Goal: Task Accomplishment & Management: Complete application form

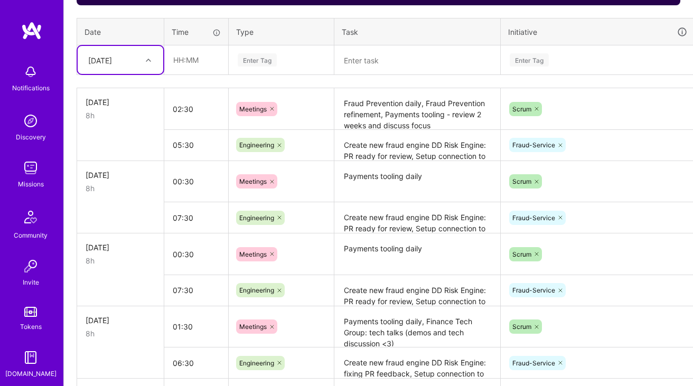
scroll to position [404, 0]
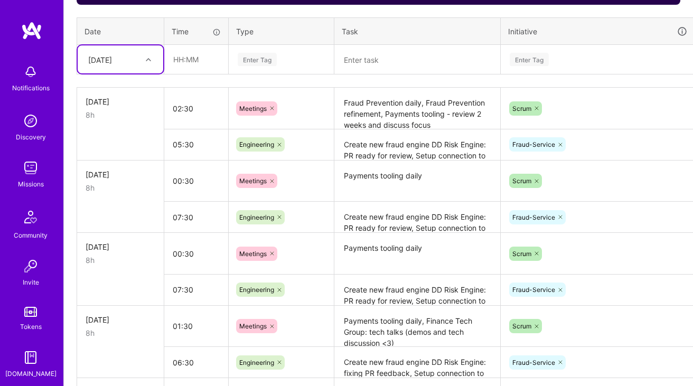
click at [414, 121] on textarea "Fraud Prevention daily, Fraud Prevention refinement, Payments tooling - review …" at bounding box center [418, 109] width 164 height 40
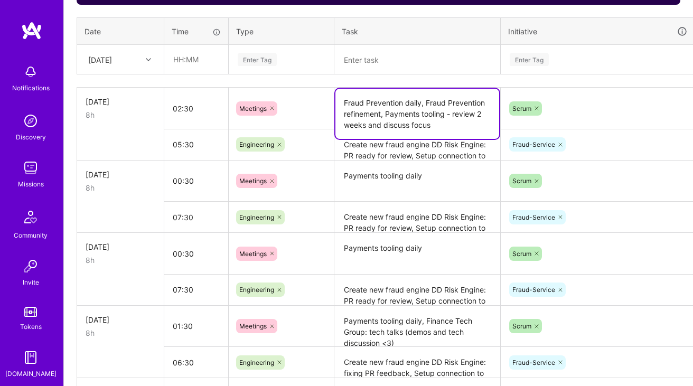
click at [457, 117] on textarea "Fraud Prevention daily, Fraud Prevention refinement, Payments tooling - review …" at bounding box center [418, 114] width 164 height 50
click at [446, 128] on textarea "Fraud Prevention daily, Fraud Prevention refinement, Payments tooling - review …" at bounding box center [418, 114] width 164 height 50
click at [426, 149] on textarea "Create new fraud engine DD Risk Engine: PR ready for review, Setup connection t…" at bounding box center [418, 145] width 164 height 29
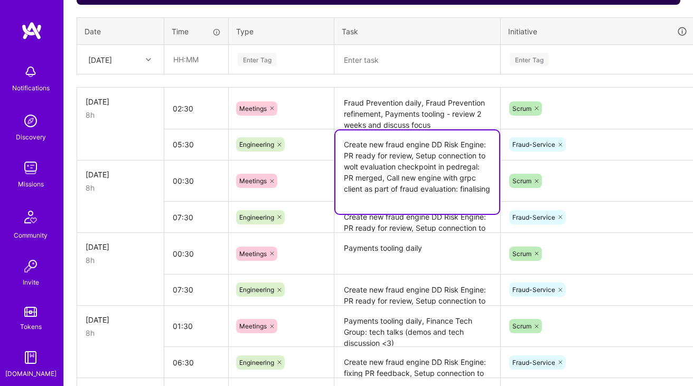
click at [415, 191] on textarea "Create new fraud engine DD Risk Engine: PR ready for review, Setup connection t…" at bounding box center [418, 173] width 164 height 84
click at [396, 199] on textarea "Create new fraud engine DD Risk Engine: PR ready for review, Setup connection t…" at bounding box center [418, 173] width 164 height 84
click at [393, 207] on textarea "Create new fraud engine DD Risk Engine: PR ready for review, Setup connection t…" at bounding box center [418, 173] width 164 height 84
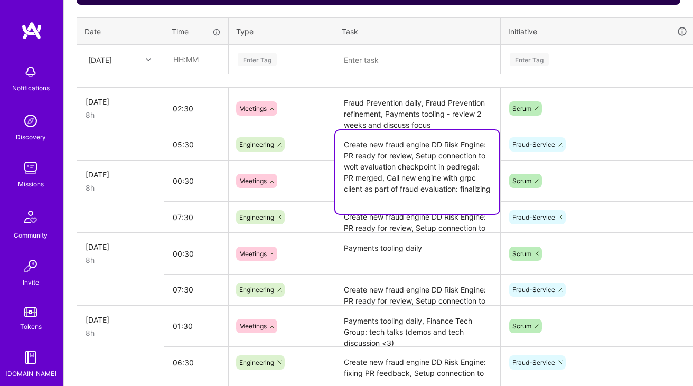
click at [350, 166] on textarea "Create new fraud engine DD Risk Engine: PR ready for review, Setup connection t…" at bounding box center [418, 173] width 164 height 84
click at [407, 236] on textarea "Payments tooling daily" at bounding box center [418, 254] width 164 height 40
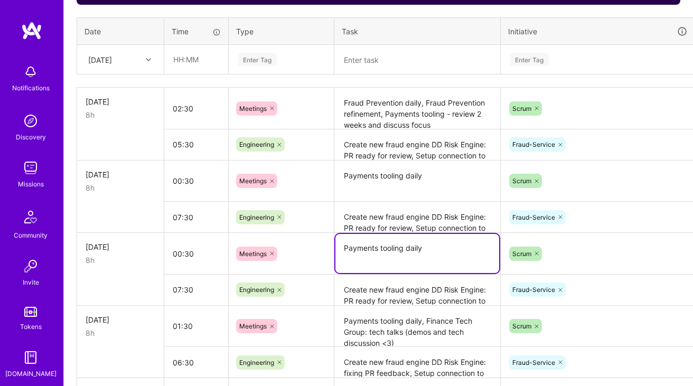
click at [400, 220] on textarea "Create new fraud engine DD Risk Engine: PR ready for review, Setup connection t…" at bounding box center [418, 217] width 164 height 29
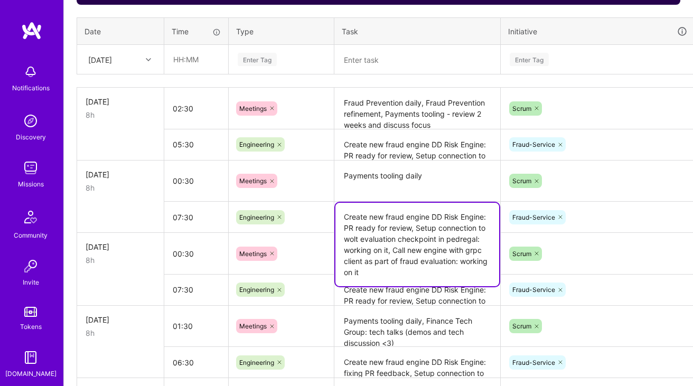
click at [135, 202] on td at bounding box center [120, 217] width 87 height 31
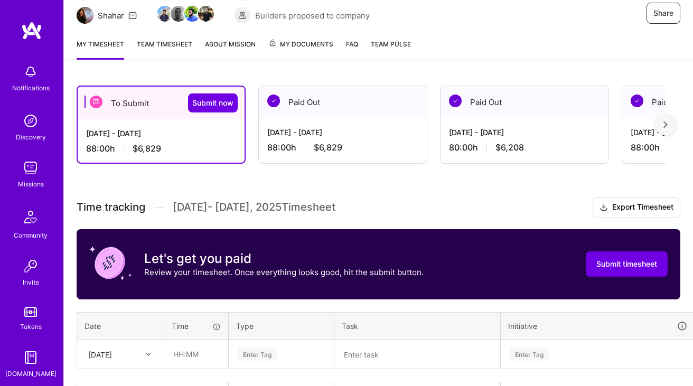
scroll to position [0, 0]
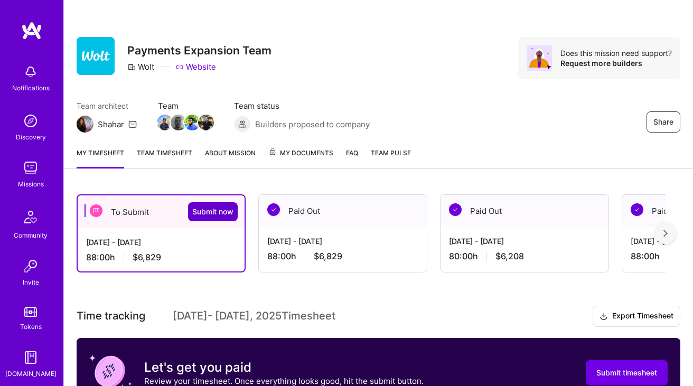
click at [204, 211] on span "Submit now" at bounding box center [212, 212] width 41 height 11
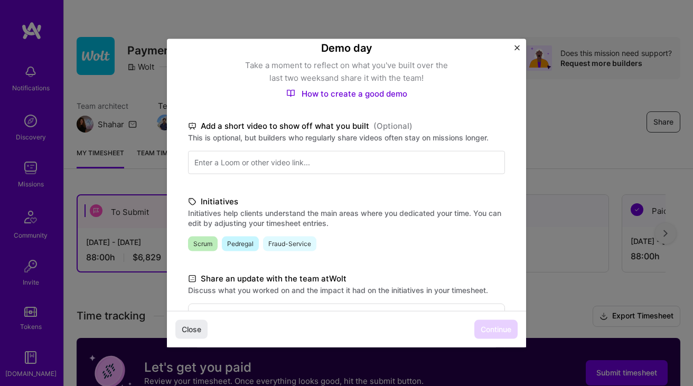
scroll to position [71, 0]
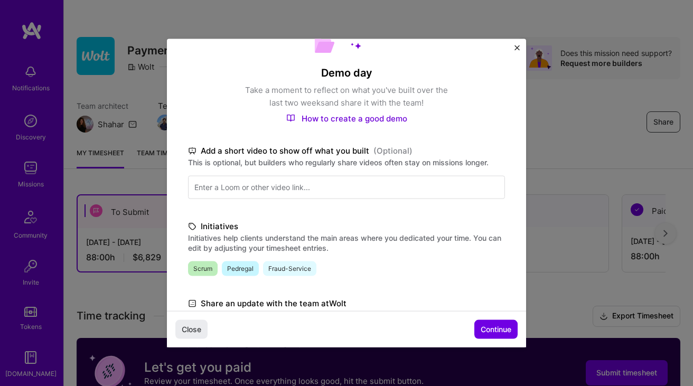
click at [516, 45] on img "Close" at bounding box center [517, 47] width 5 height 5
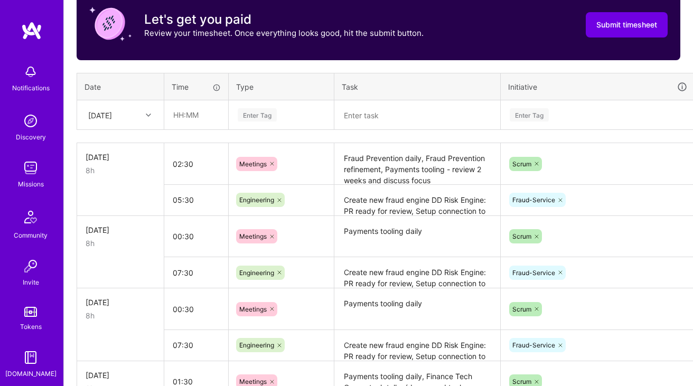
scroll to position [349, 0]
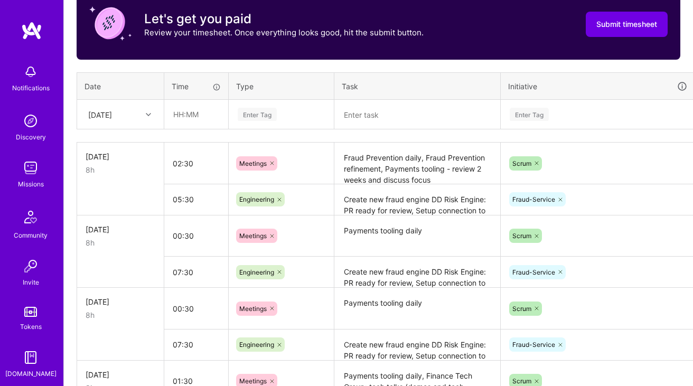
click at [385, 186] on textarea "Create new fraud engine DD Risk Engine: PR ready for review, Setup connection t…" at bounding box center [418, 201] width 164 height 30
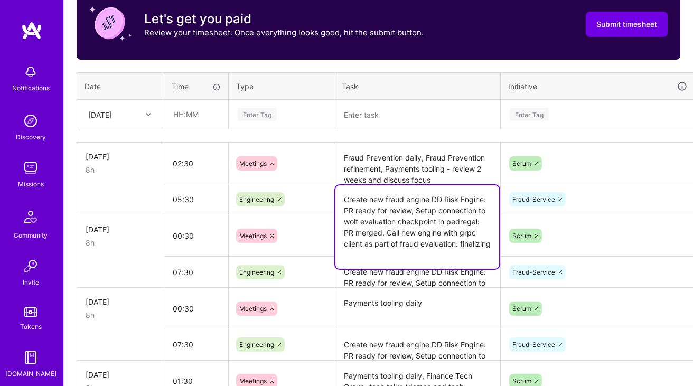
click at [421, 172] on textarea "Fraud Prevention daily, Fraud Prevention refinement, Payments tooling - review …" at bounding box center [418, 164] width 164 height 40
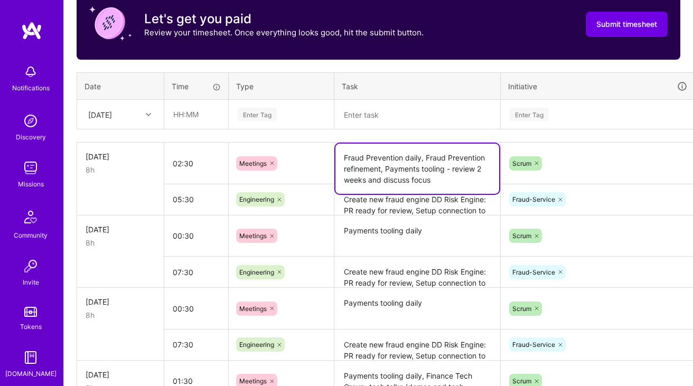
click at [410, 227] on textarea "Payments tooling daily" at bounding box center [418, 237] width 164 height 40
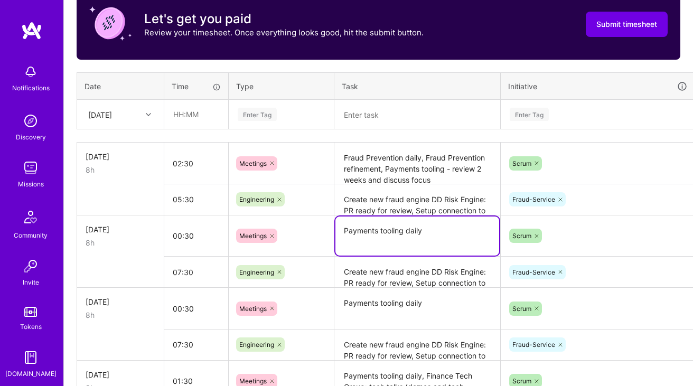
click at [406, 203] on textarea "Create new fraud engine DD Risk Engine: PR ready for review, Setup connection t…" at bounding box center [418, 201] width 164 height 30
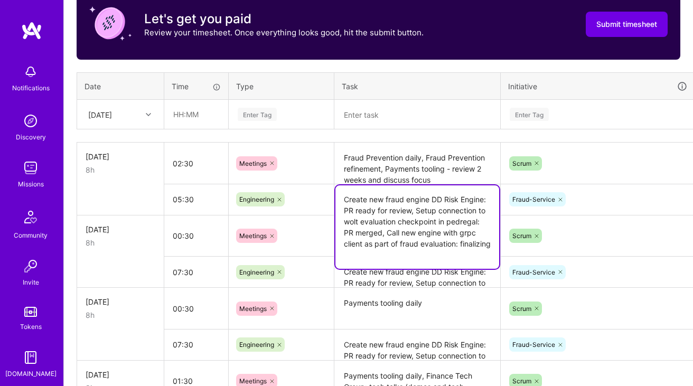
click at [384, 249] on textarea "Create new fraud engine DD Risk Engine: PR ready for review, Setup connection t…" at bounding box center [418, 228] width 164 height 84
type textarea "Create new fraud engine DD Risk Engine: PR ready for review, Setup connection t…"
click at [402, 90] on th "Task" at bounding box center [418, 85] width 166 height 27
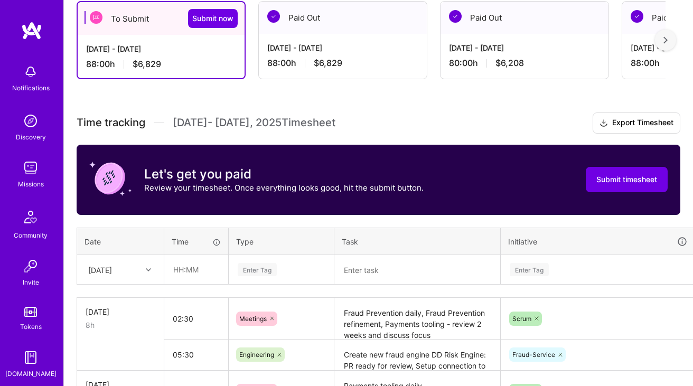
scroll to position [161, 0]
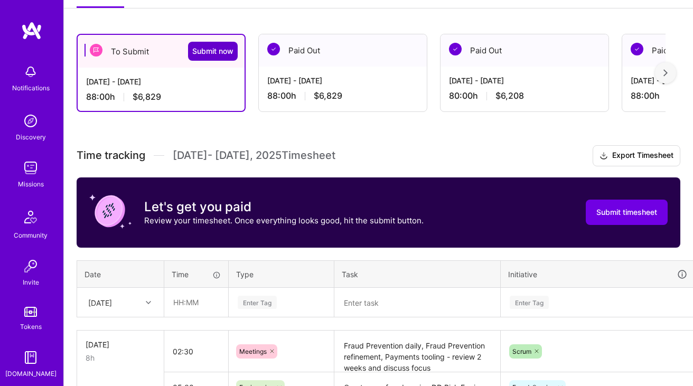
click at [207, 51] on span "Submit now" at bounding box center [212, 51] width 41 height 11
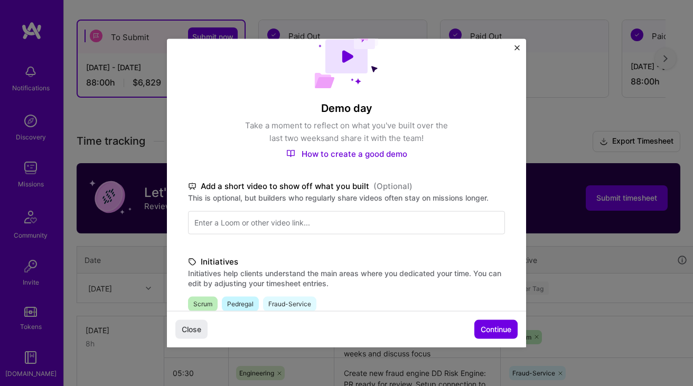
scroll to position [0, 0]
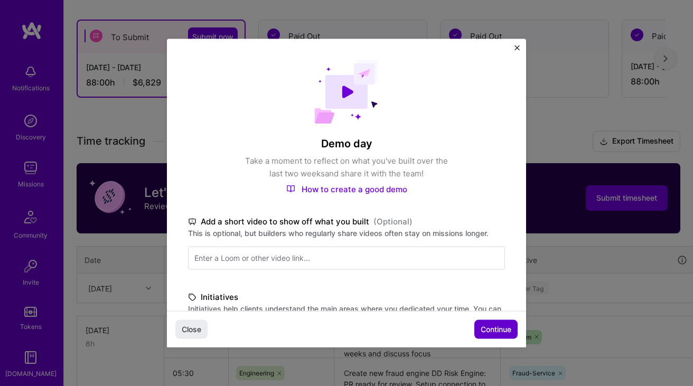
click at [488, 321] on button "Continue" at bounding box center [496, 329] width 43 height 19
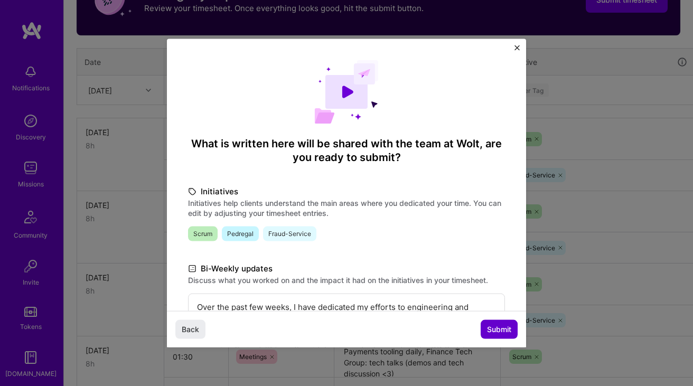
click at [492, 328] on span "Submit" at bounding box center [499, 329] width 24 height 11
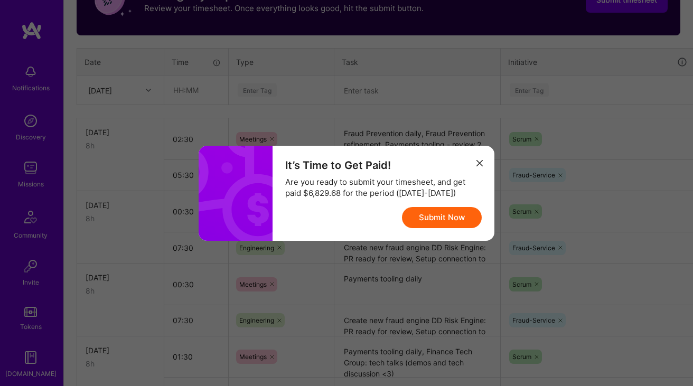
click at [429, 218] on button "Submit Now" at bounding box center [442, 217] width 80 height 21
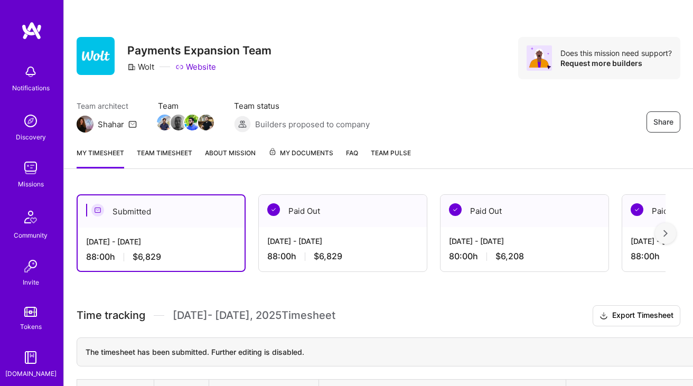
click at [163, 148] on link "Team timesheet" at bounding box center [164, 157] width 55 height 21
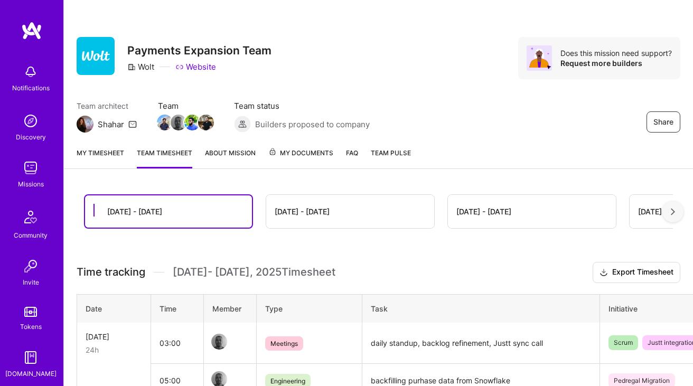
click at [217, 156] on link "About Mission" at bounding box center [230, 157] width 51 height 21
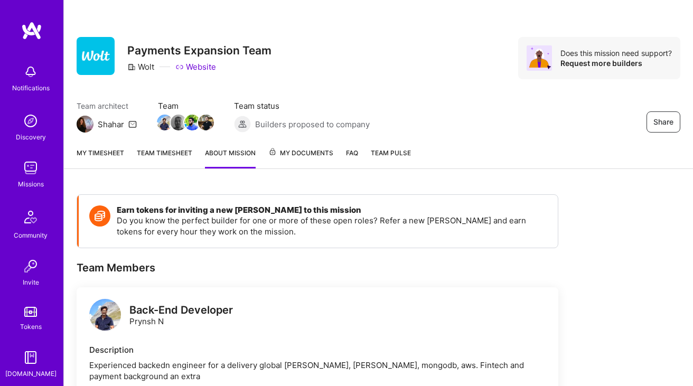
click at [283, 156] on span "My Documents" at bounding box center [300, 153] width 65 height 12
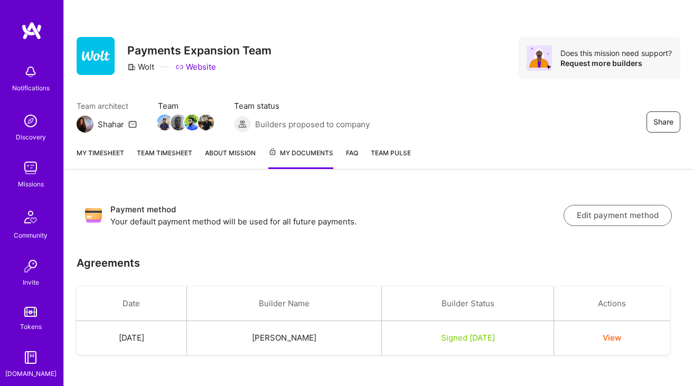
click at [350, 151] on link "FAQ" at bounding box center [352, 158] width 12 height 22
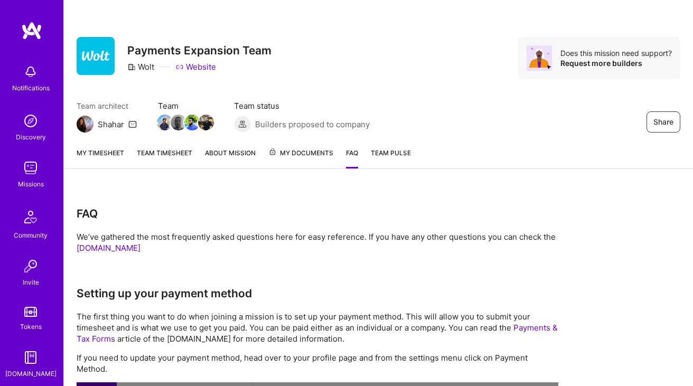
click at [394, 152] on span "Team Pulse" at bounding box center [391, 153] width 40 height 8
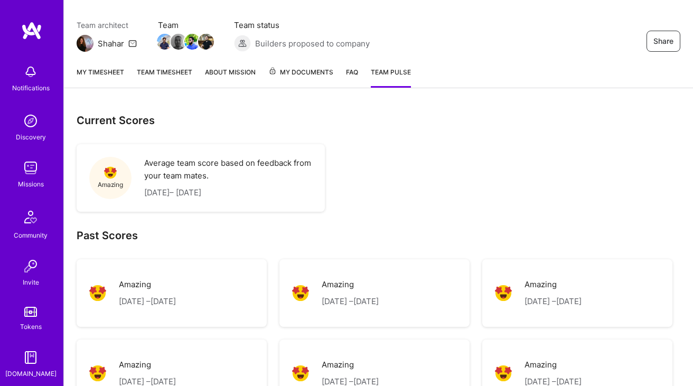
scroll to position [94, 0]
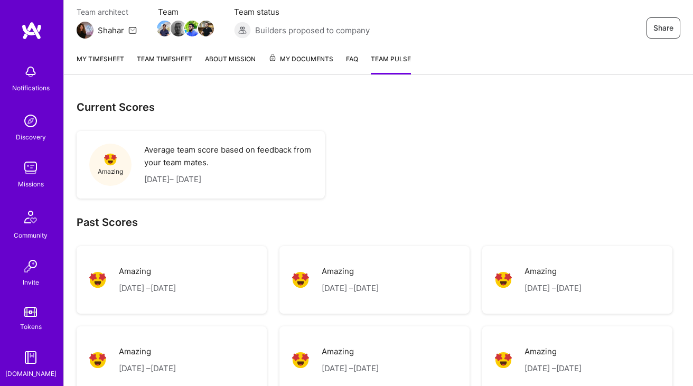
click at [211, 145] on p "Average team score based on feedback from your team mates." at bounding box center [228, 156] width 168 height 25
click at [184, 159] on p "Average team score based on feedback from your team mates." at bounding box center [228, 156] width 168 height 25
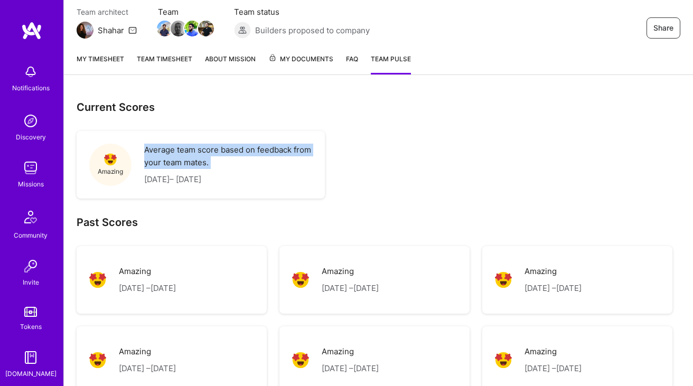
click at [233, 137] on div "Amazing Average team score based on feedback from your team mates. [DATE] – [DA…" at bounding box center [201, 164] width 236 height 55
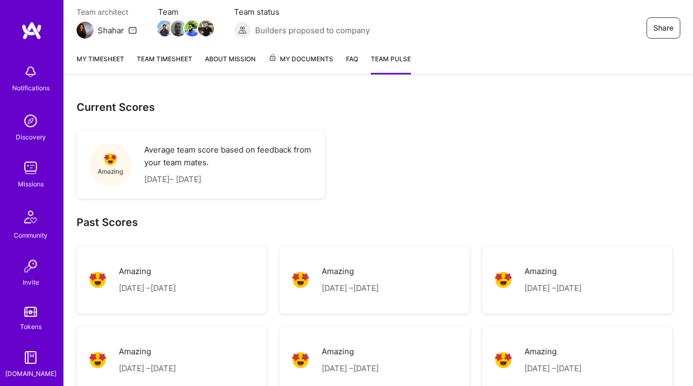
click at [91, 60] on link "My timesheet" at bounding box center [101, 63] width 48 height 21
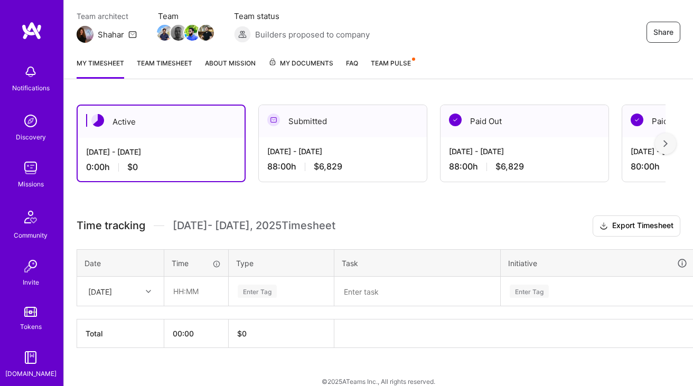
scroll to position [103, 0]
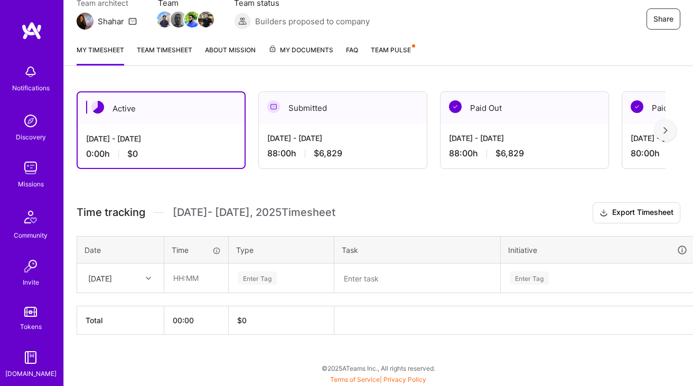
click at [327, 156] on span "$6,829" at bounding box center [328, 153] width 29 height 11
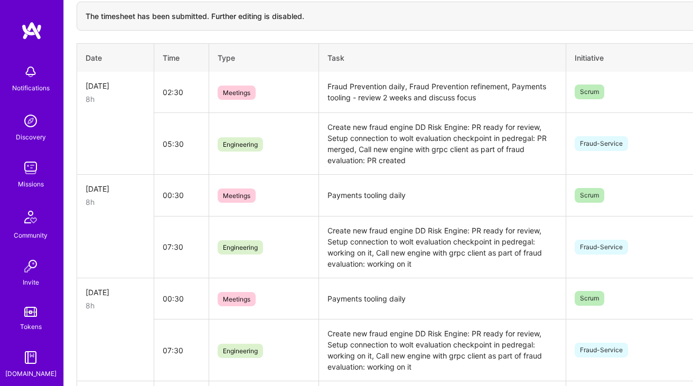
scroll to position [349, 0]
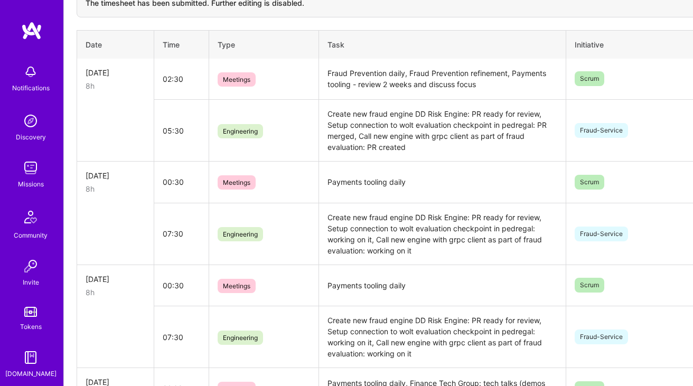
click at [359, 181] on td "Payments tooling daily" at bounding box center [442, 183] width 247 height 42
copy td "Payments tooling daily"
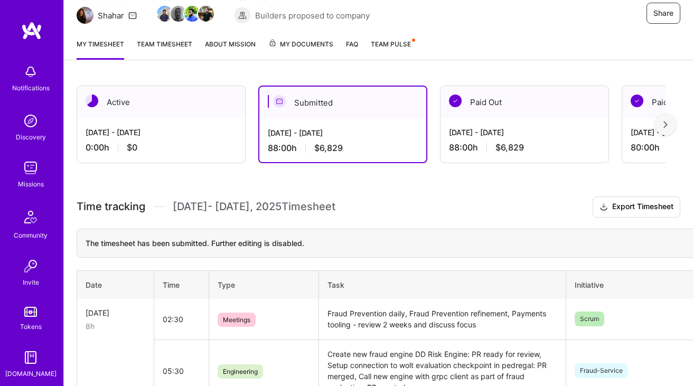
scroll to position [92, 0]
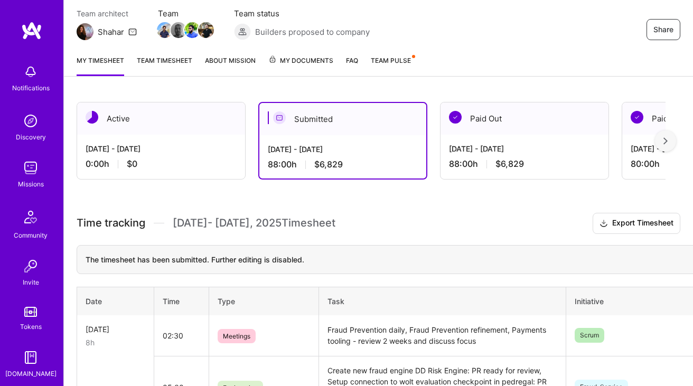
click at [155, 137] on div "Oct 1 - Oct 15, 2025 0:00 h $0" at bounding box center [161, 156] width 168 height 43
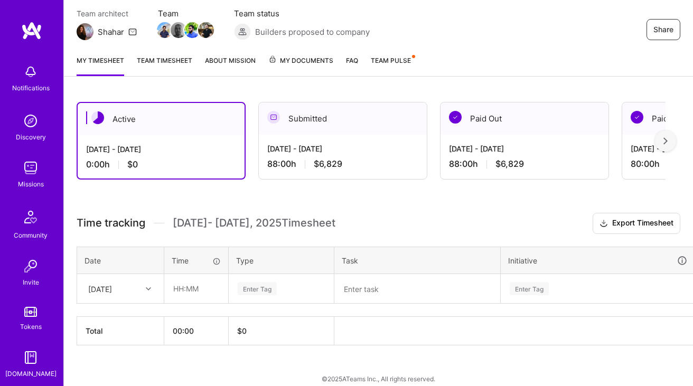
scroll to position [103, 0]
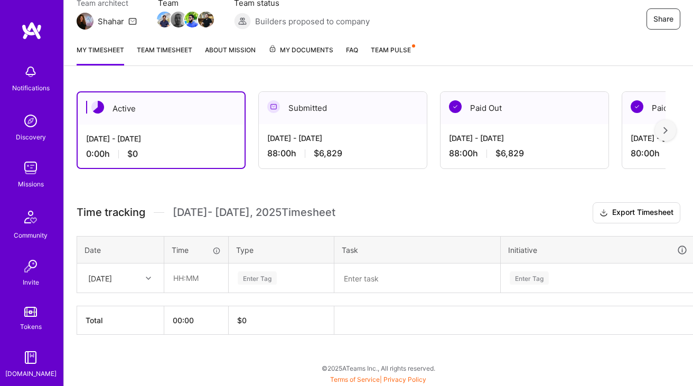
click at [367, 285] on textarea at bounding box center [418, 278] width 164 height 27
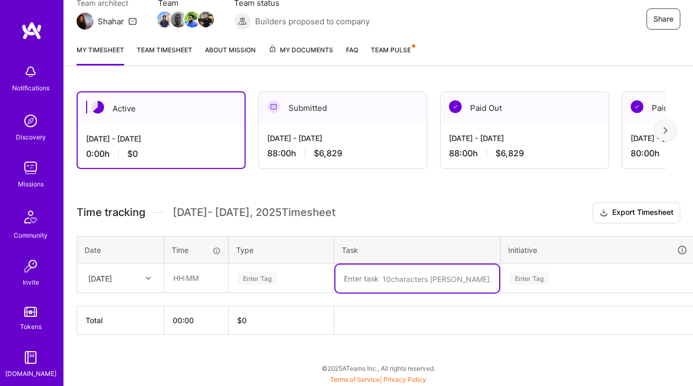
paste textarea "Payments tooling daily"
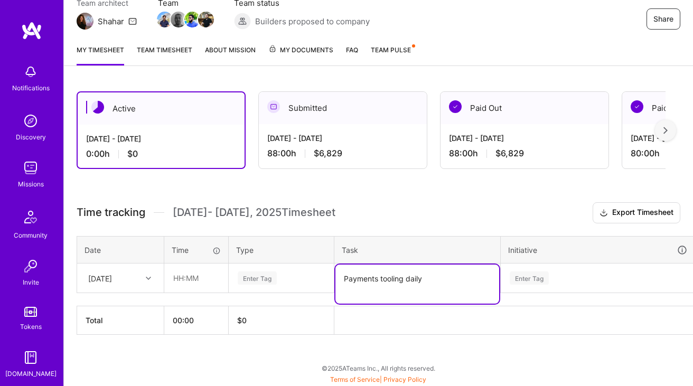
type textarea "Payments tooling daily"
click at [207, 281] on input "text" at bounding box center [196, 278] width 63 height 28
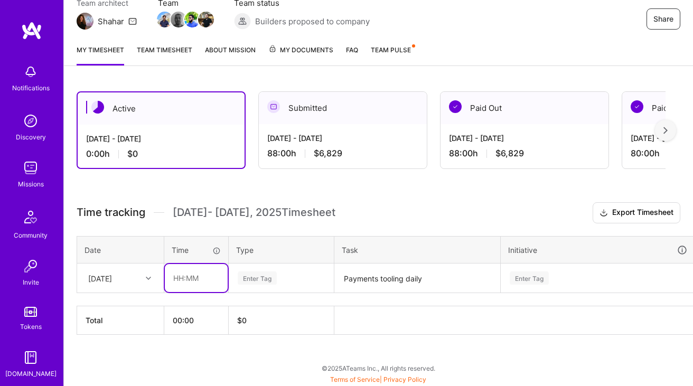
type input "00:30"
click at [261, 257] on th "Type" at bounding box center [282, 249] width 106 height 27
click at [286, 277] on div "Enter Tag" at bounding box center [281, 278] width 89 height 13
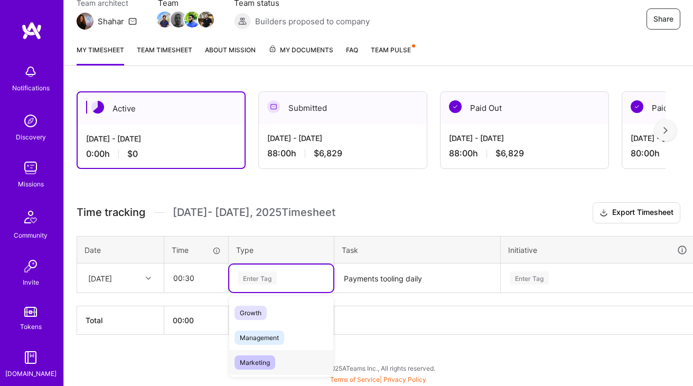
scroll to position [118, 0]
click at [254, 362] on span "Meetings" at bounding box center [254, 368] width 38 height 14
click at [543, 277] on div "Enter Tag" at bounding box center [598, 278] width 193 height 27
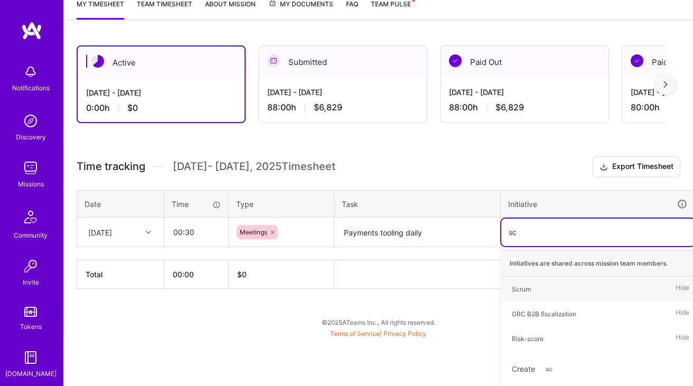
type input "scr"
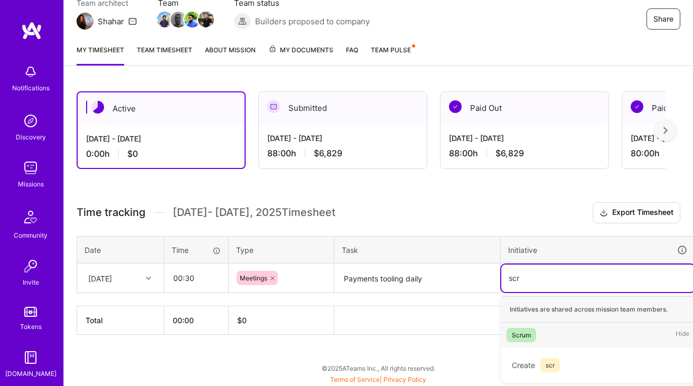
click at [522, 331] on div "Scrum" at bounding box center [521, 335] width 19 height 11
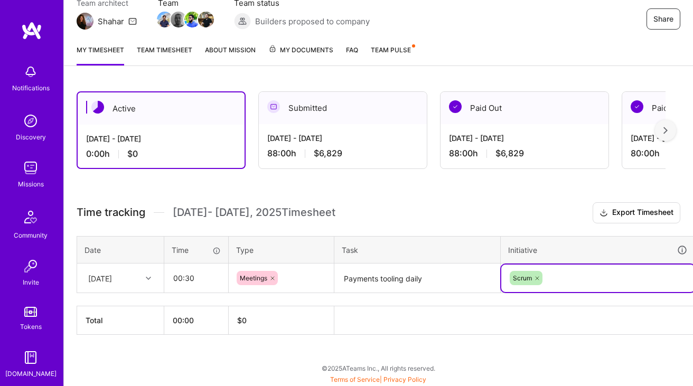
scroll to position [103, 38]
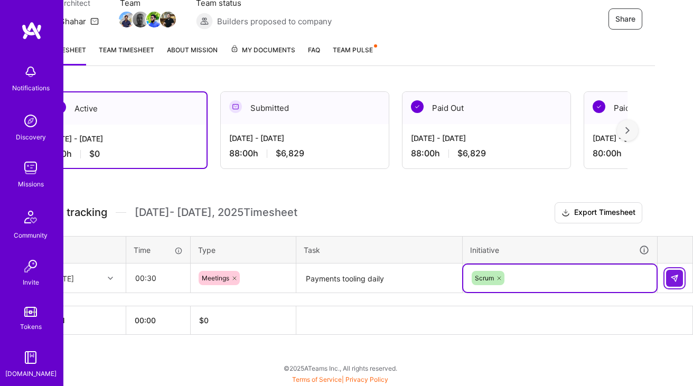
click at [672, 275] on img at bounding box center [675, 278] width 8 height 8
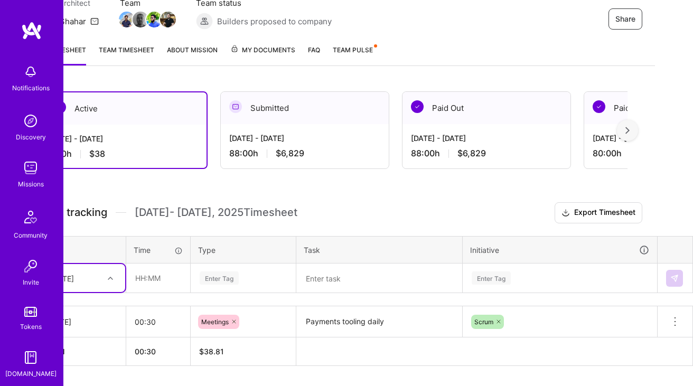
scroll to position [103, 0]
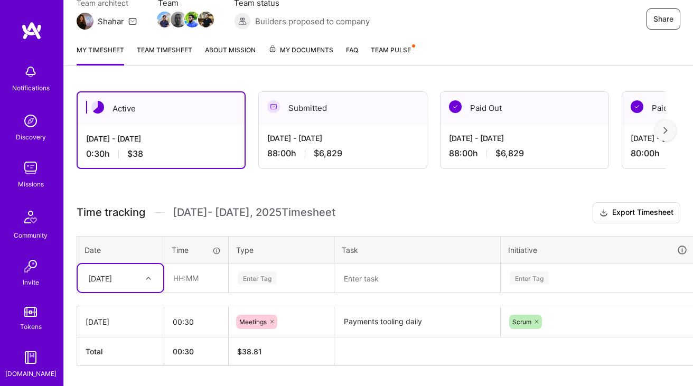
click at [389, 48] on span "Team Pulse" at bounding box center [391, 50] width 40 height 8
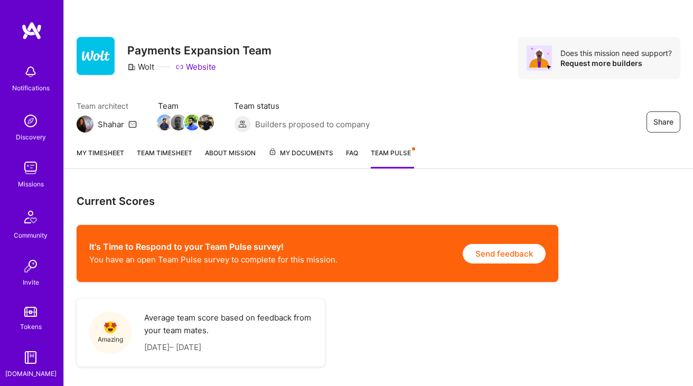
click at [490, 257] on button "Send feedback" at bounding box center [504, 254] width 83 height 20
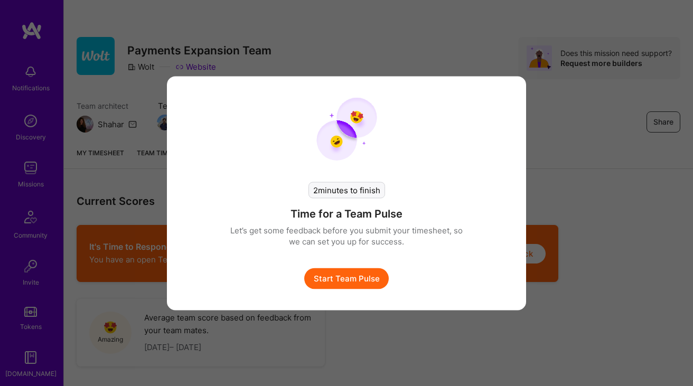
click at [339, 279] on button "Start Team Pulse" at bounding box center [346, 278] width 85 height 21
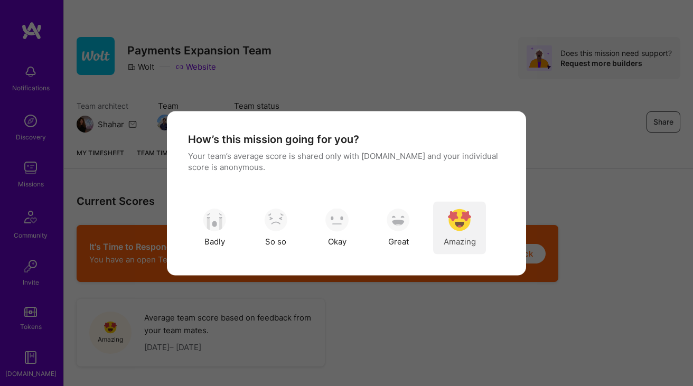
click at [463, 220] on img "modal" at bounding box center [459, 220] width 23 height 23
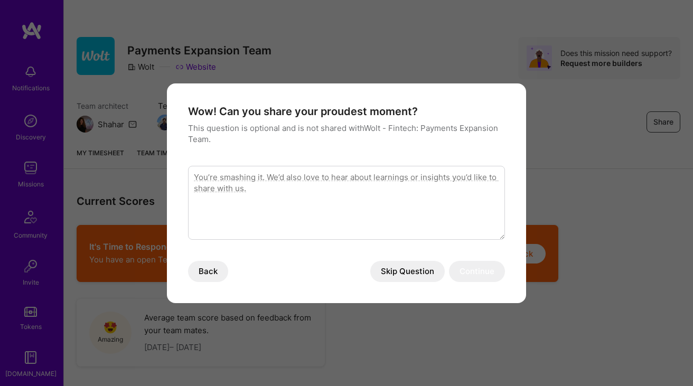
click at [400, 277] on button "Skip Question" at bounding box center [407, 271] width 75 height 21
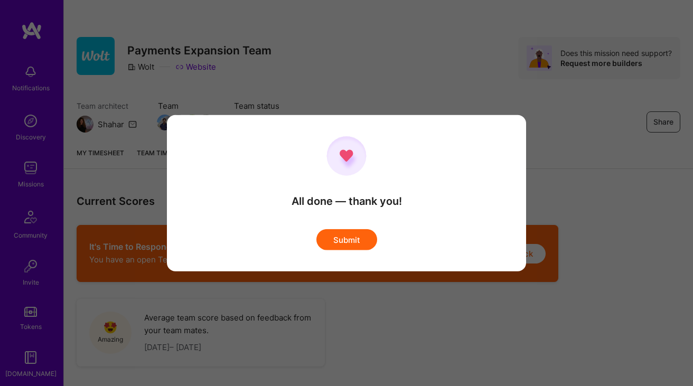
click at [355, 236] on button "Submit" at bounding box center [347, 239] width 61 height 21
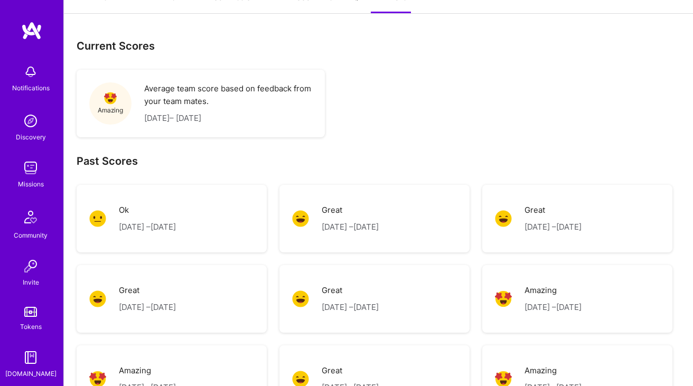
scroll to position [156, 0]
click at [266, 167] on h2 "Past Scores" at bounding box center [379, 161] width 604 height 14
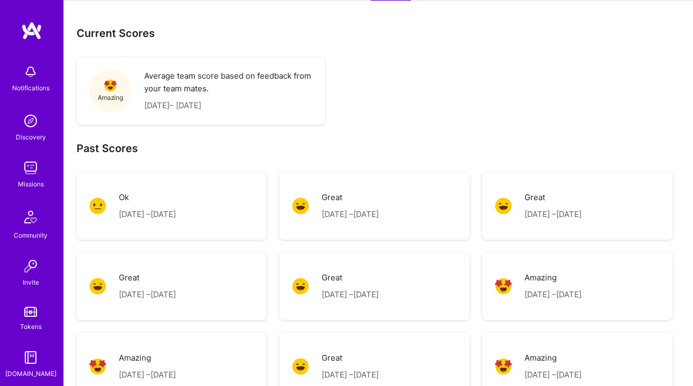
scroll to position [0, 0]
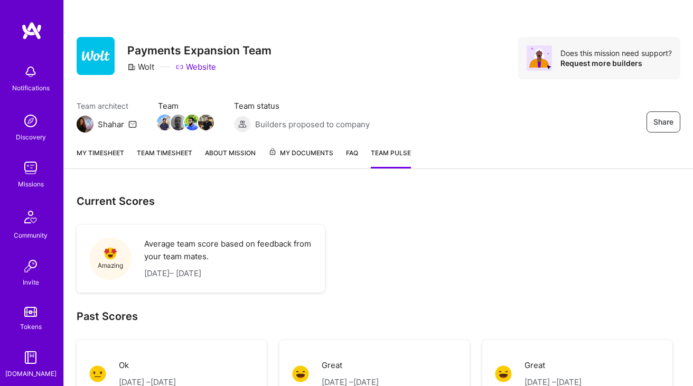
click at [103, 147] on link "My timesheet" at bounding box center [101, 157] width 48 height 21
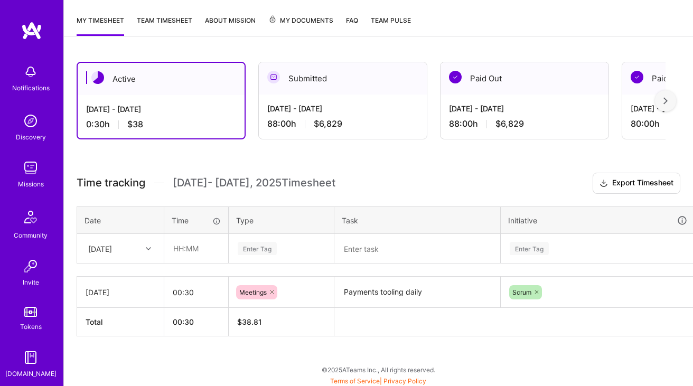
scroll to position [134, 0]
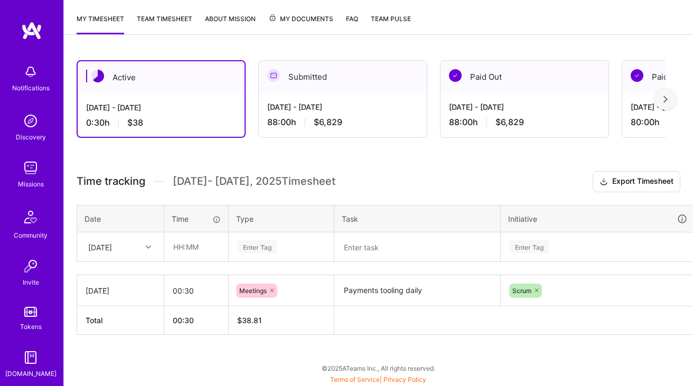
click at [187, 185] on span "Oct 1 - Oct 15 , 2025 Timesheet" at bounding box center [254, 181] width 163 height 13
click at [250, 157] on div "Active Oct 1 - Oct 15, 2025 0:30 h $38 Submitted Sep 16 - Sep 30, 2025 88:00 h …" at bounding box center [378, 217] width 629 height 339
